Goal: Task Accomplishment & Management: Use online tool/utility

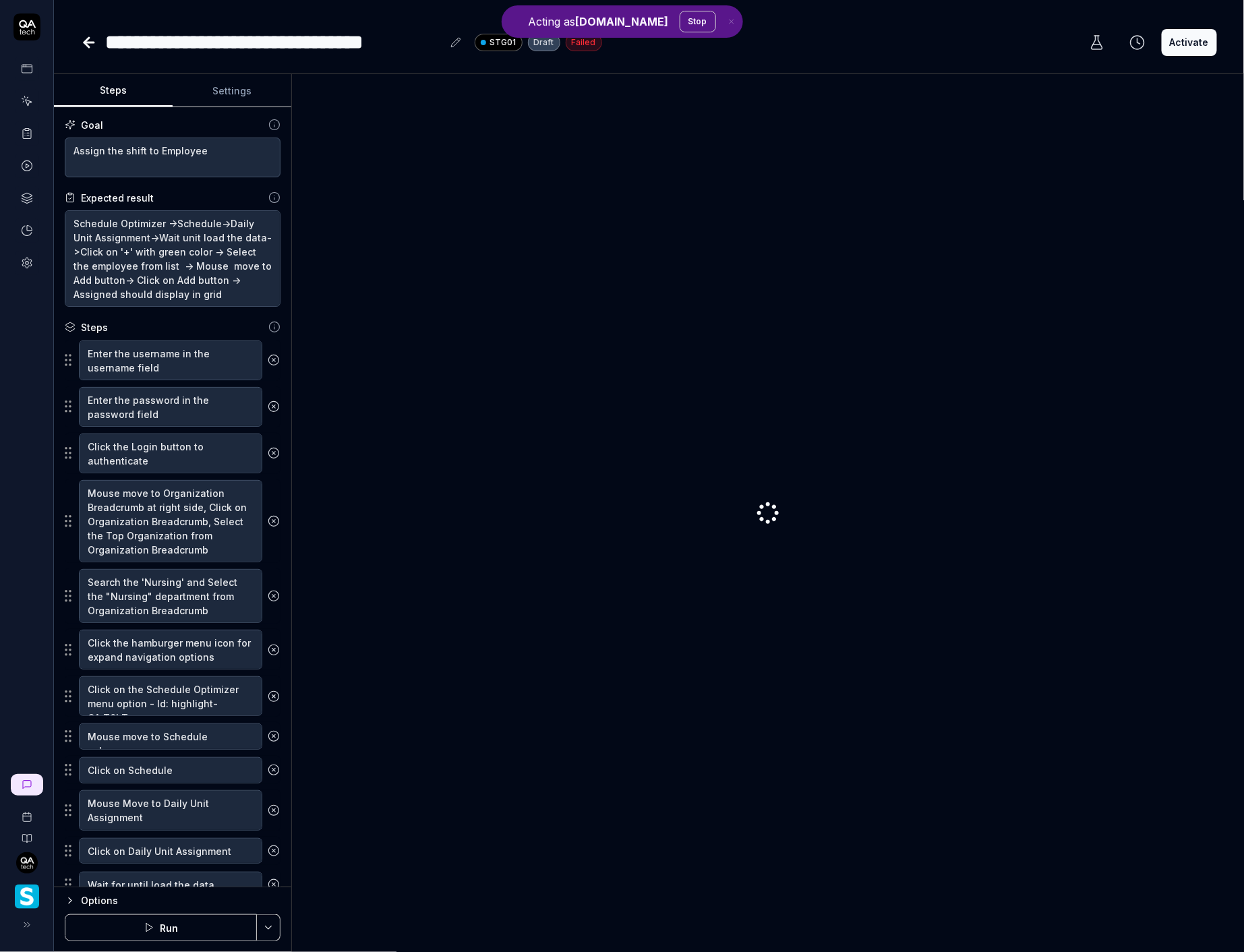
type textarea "*"
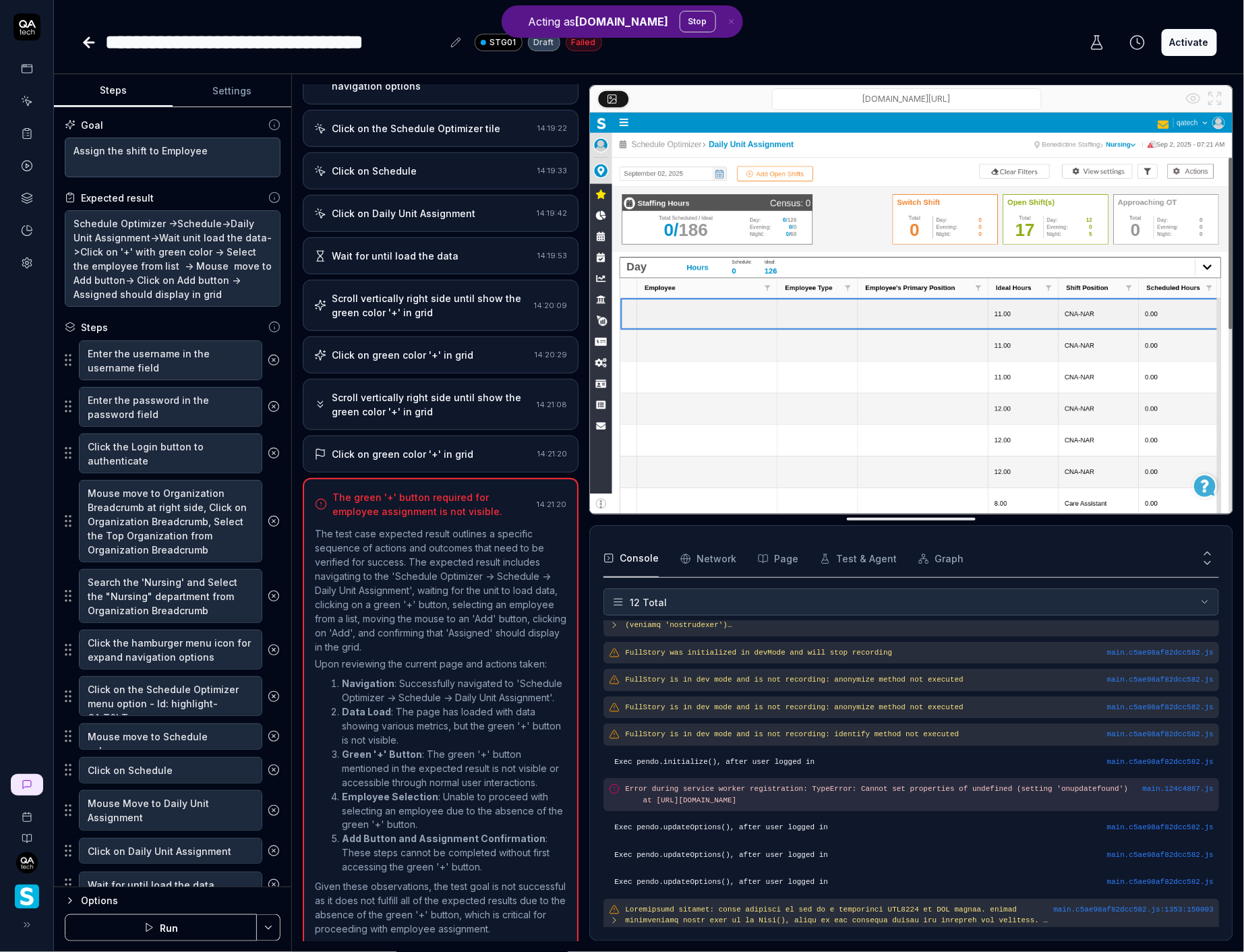
scroll to position [48, 0]
click at [495, 447] on div "Click on green color '+' in grid" at bounding box center [422, 454] width 218 height 14
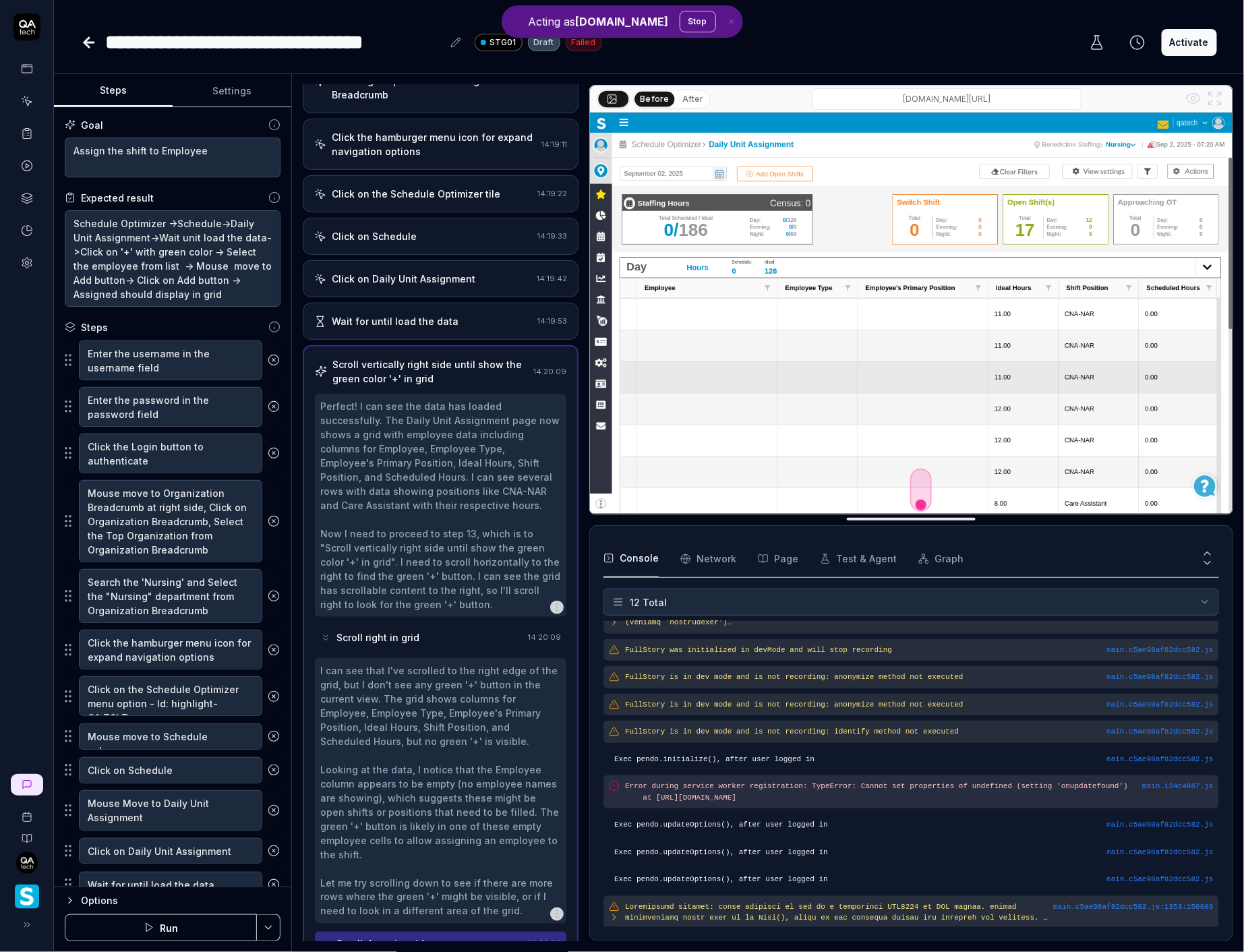
scroll to position [303, 0]
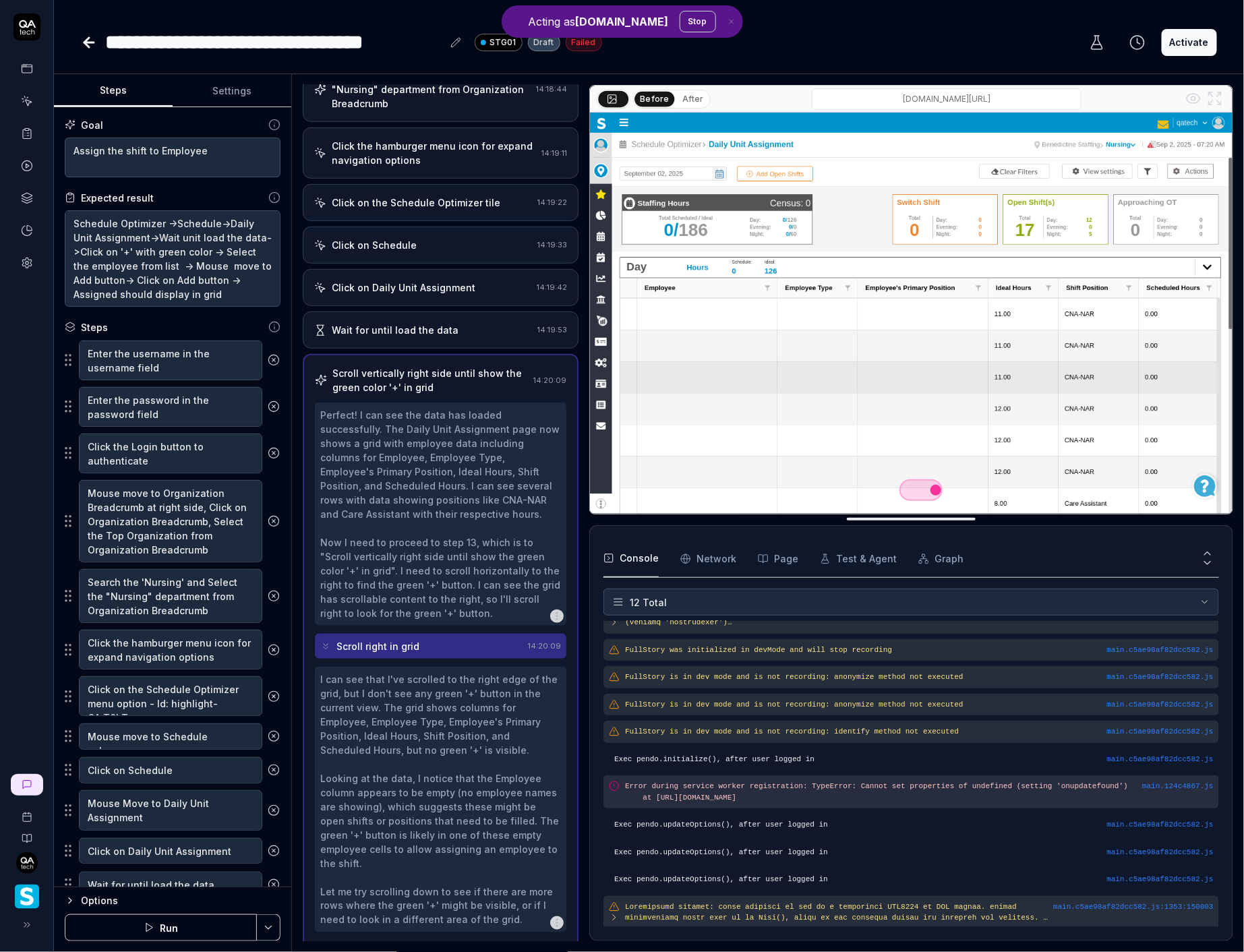
click at [726, 20] on icon "button" at bounding box center [732, 21] width 12 height 8
click at [867, 99] on input "[DOMAIN_NAME][URL]" at bounding box center [946, 99] width 269 height 21
type input "https://v6-stg01.smartlinxsolutions.com/#/apps/scheduler/daily_unit_assignment?…"
click at [898, 102] on input "https://v6-stg01.smartlinxsolutions.com/#/apps/scheduler/daily_unit_assignment?…" at bounding box center [946, 99] width 269 height 21
type textarea "*"
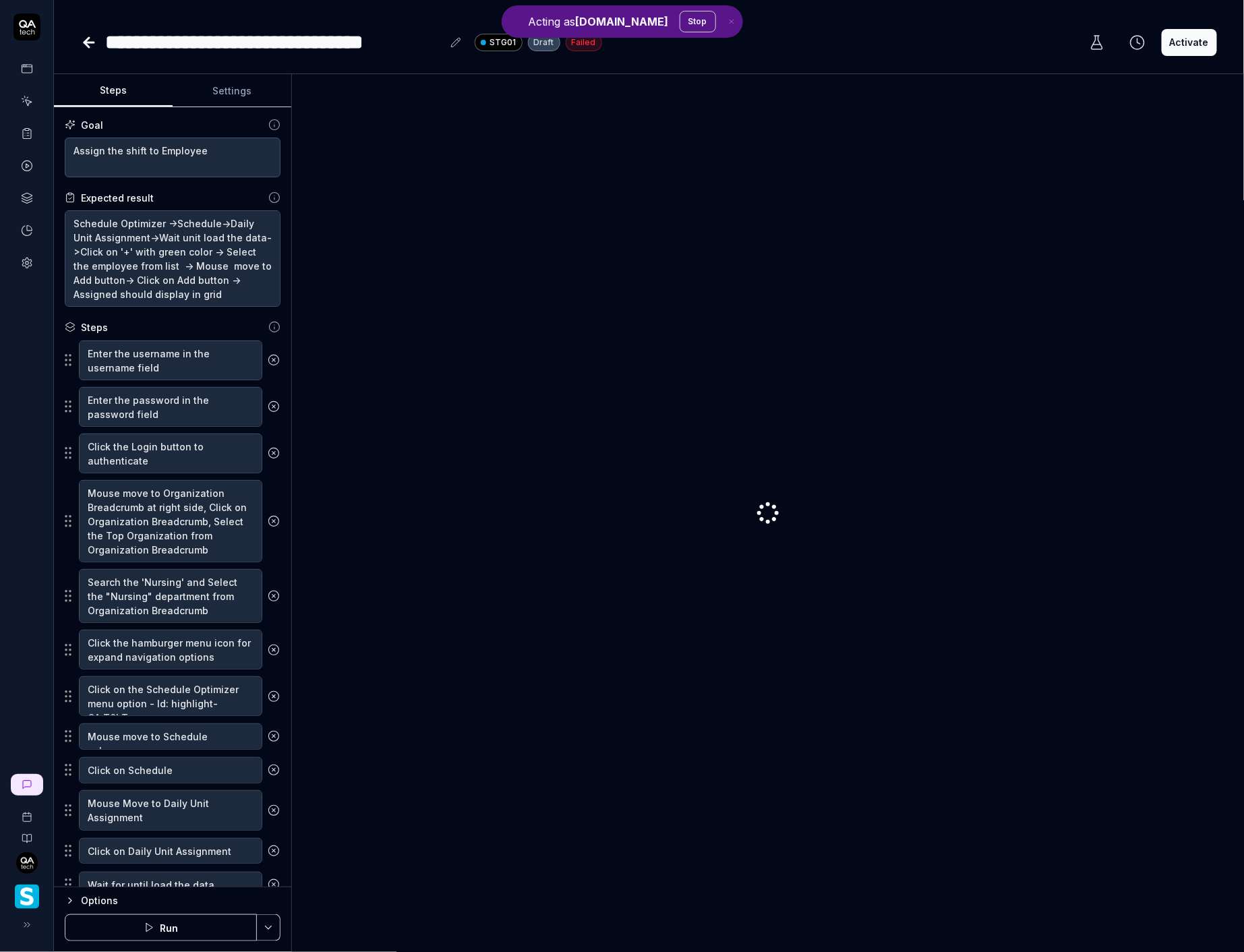
type textarea "*"
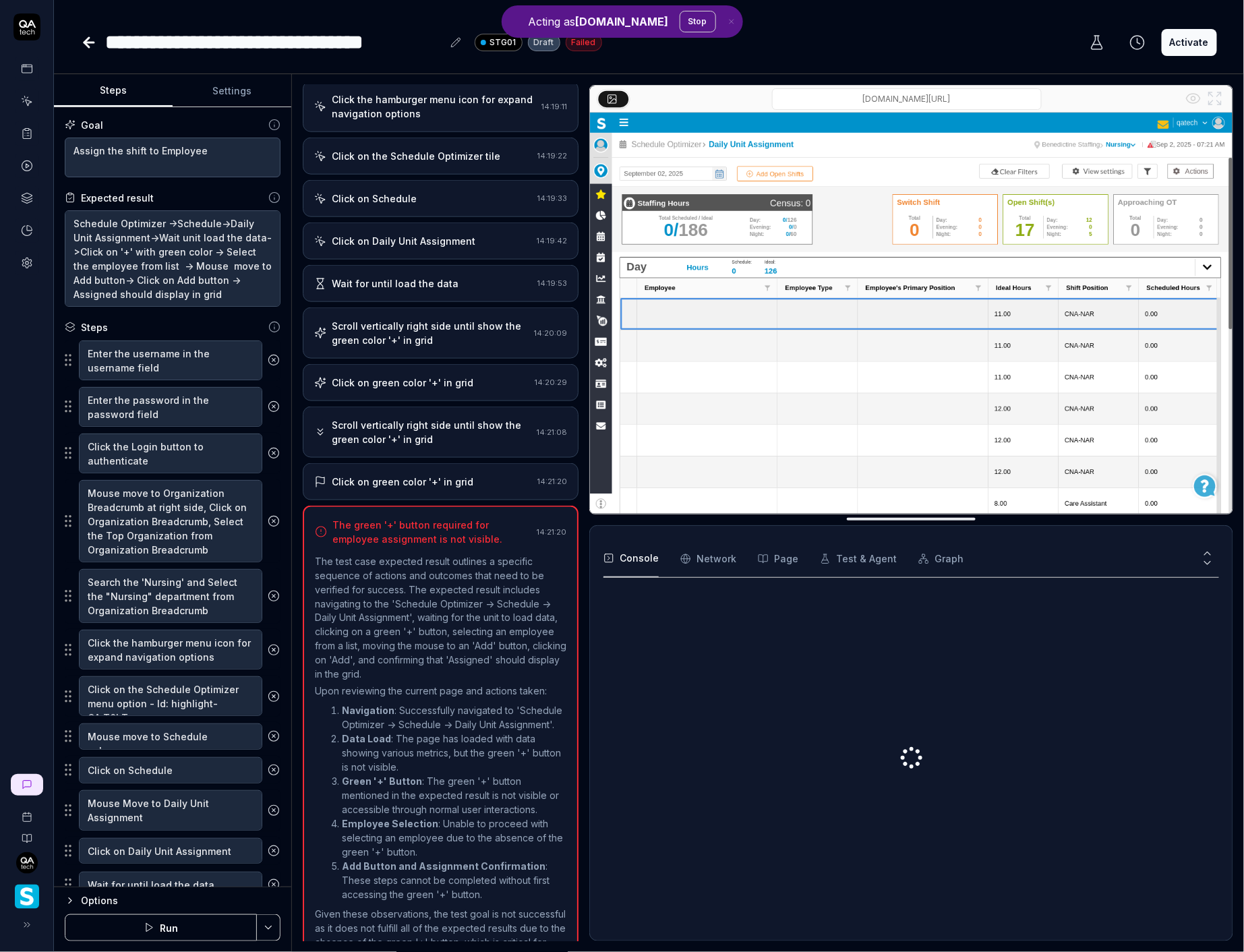
click at [1108, 38] on button at bounding box center [1096, 43] width 32 height 27
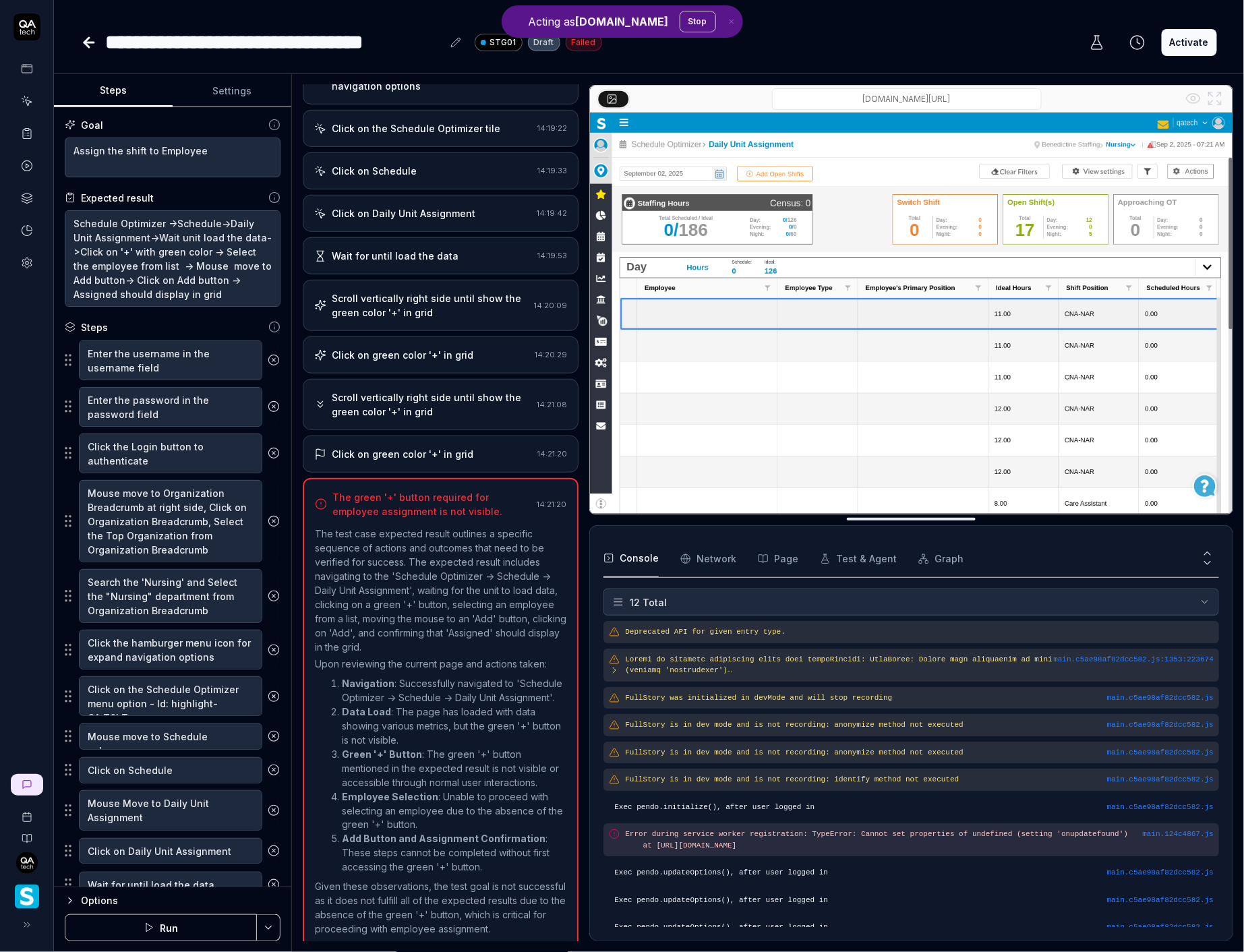
scroll to position [48, 0]
